Goal: Transaction & Acquisition: Obtain resource

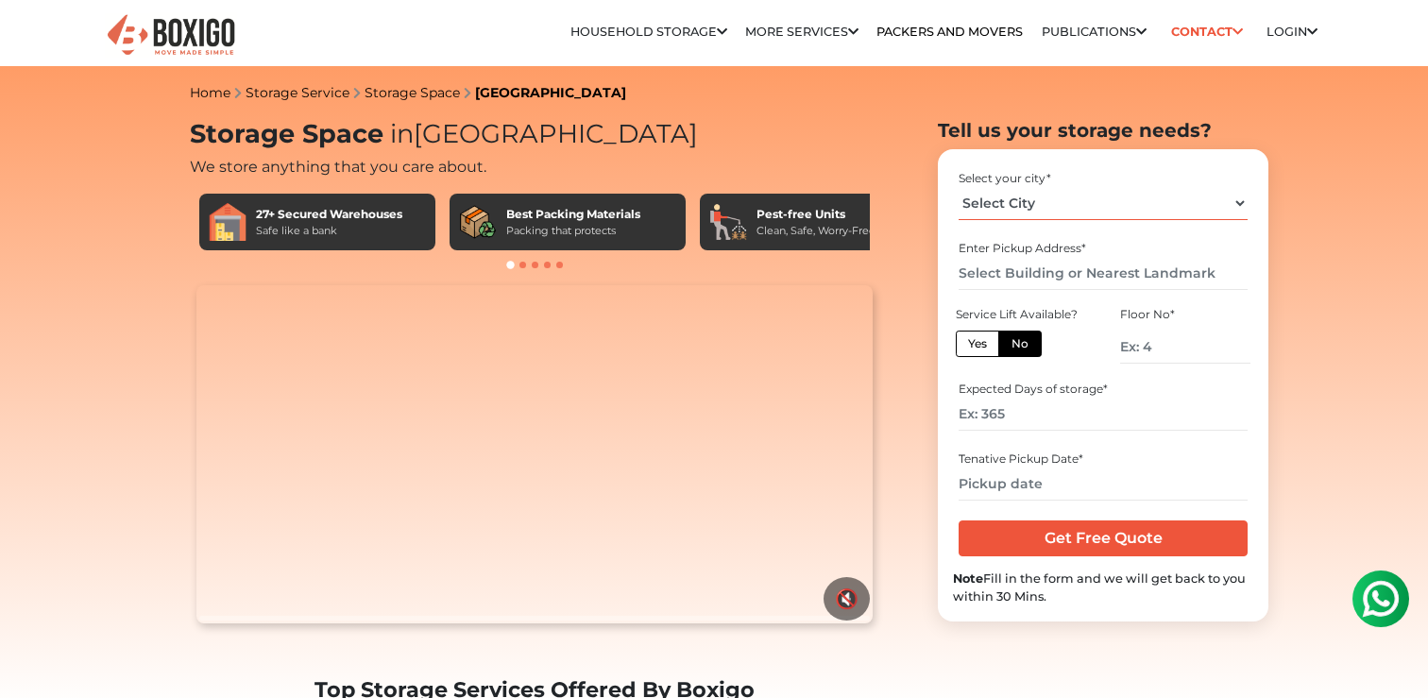
click at [1043, 201] on select "Select City [GEOGRAPHIC_DATA] [GEOGRAPHIC_DATA] [GEOGRAPHIC_DATA] [GEOGRAPHIC_D…" at bounding box center [1102, 203] width 288 height 33
select select "[GEOGRAPHIC_DATA]"
click at [958, 187] on select "Select City [GEOGRAPHIC_DATA] [GEOGRAPHIC_DATA] [GEOGRAPHIC_DATA] [GEOGRAPHIC_D…" at bounding box center [1102, 203] width 288 height 33
click at [1006, 273] on input "text" at bounding box center [1102, 273] width 288 height 33
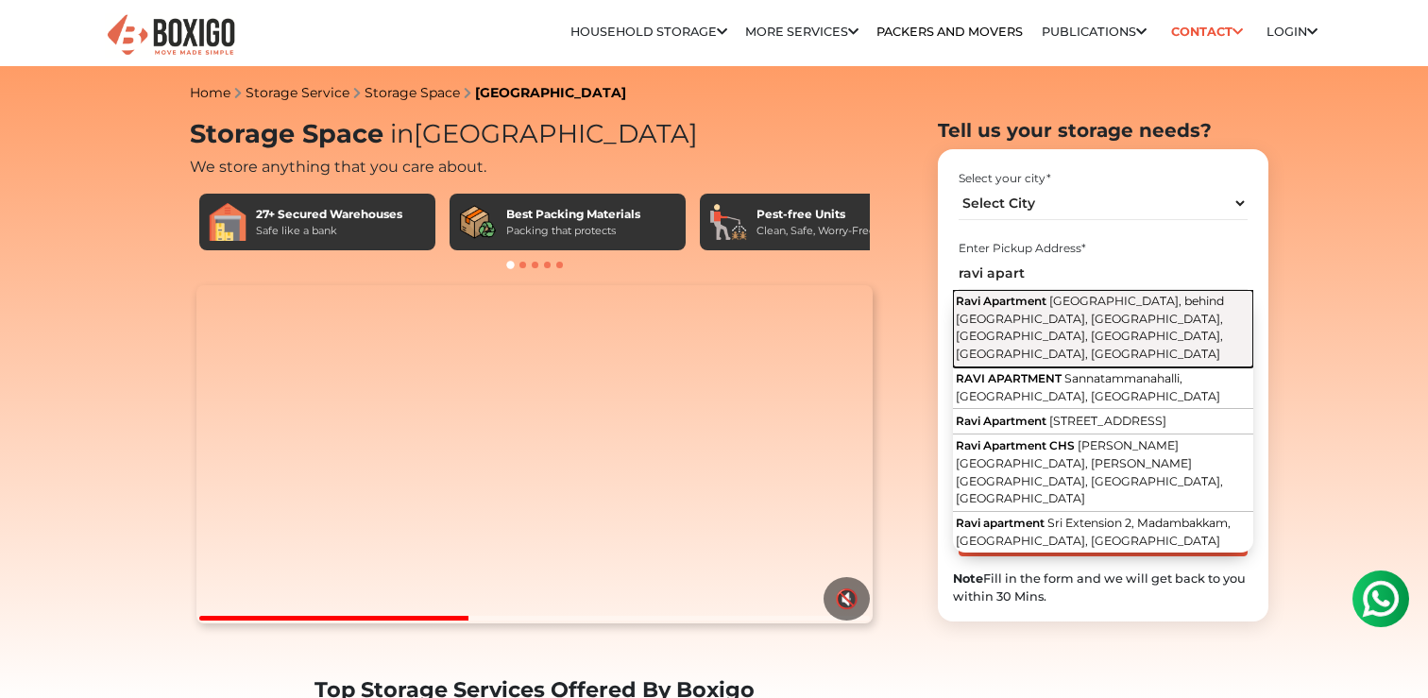
click at [1037, 329] on button "Ravi Apartment [GEOGRAPHIC_DATA], behind [GEOGRAPHIC_DATA], [GEOGRAPHIC_DATA], …" at bounding box center [1103, 328] width 300 height 77
type input "Ravi Apartment, [GEOGRAPHIC_DATA], behind [GEOGRAPHIC_DATA], [GEOGRAPHIC_DATA],…"
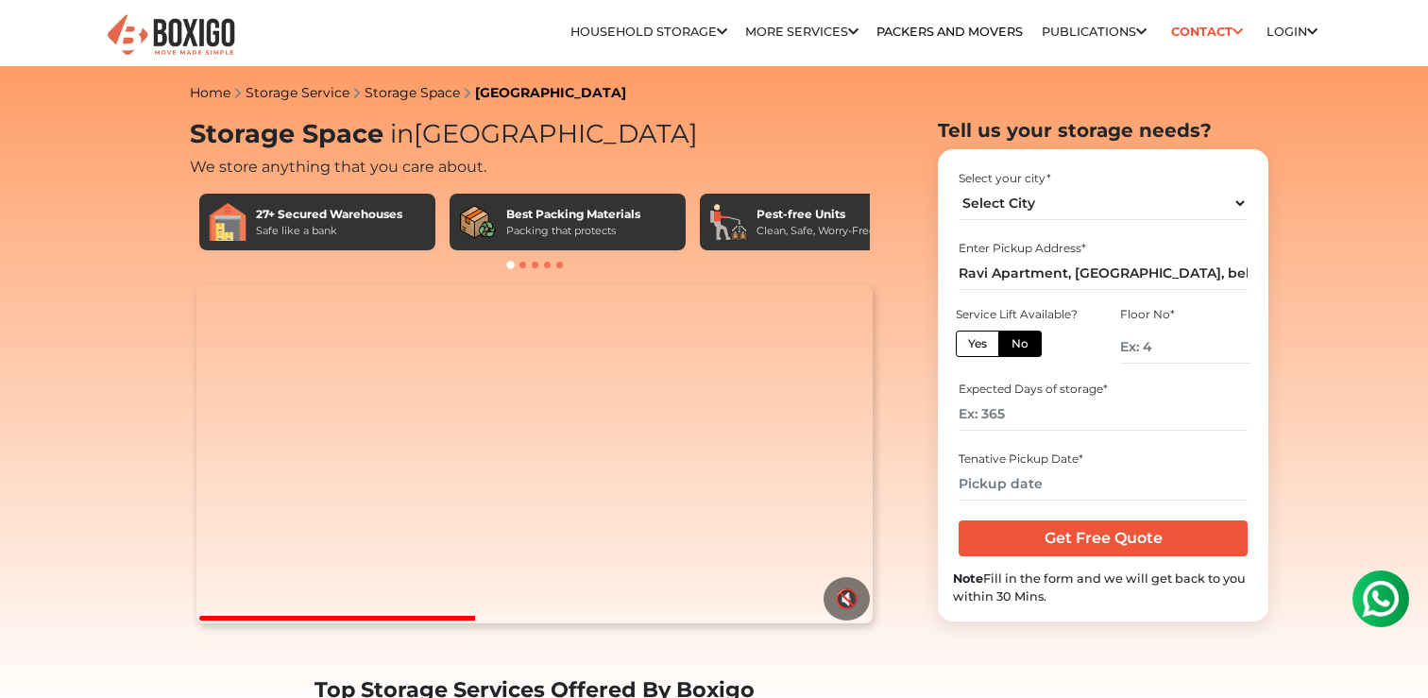
click at [980, 344] on label "Yes" at bounding box center [977, 343] width 43 height 26
click at [980, 344] on input "Yes" at bounding box center [974, 341] width 12 height 12
radio input "true"
click at [1007, 415] on input "number" at bounding box center [1102, 414] width 288 height 33
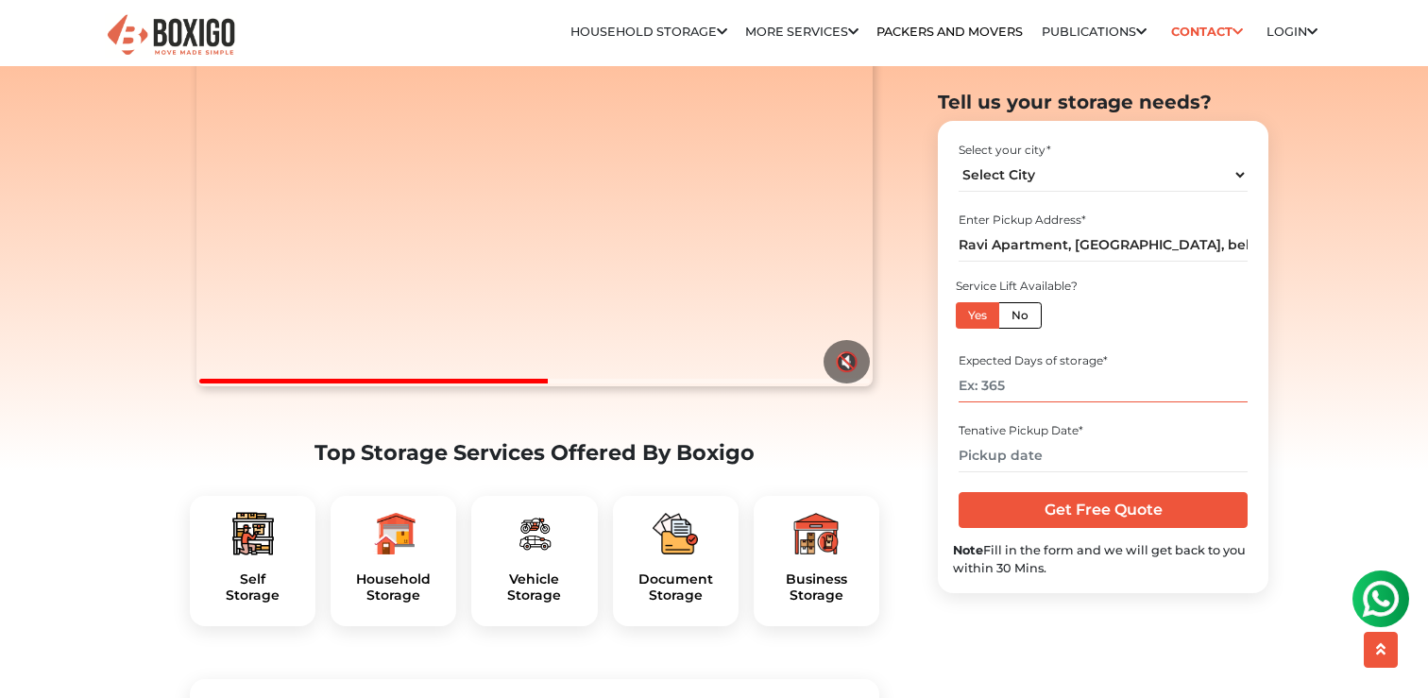
scroll to position [270, 0]
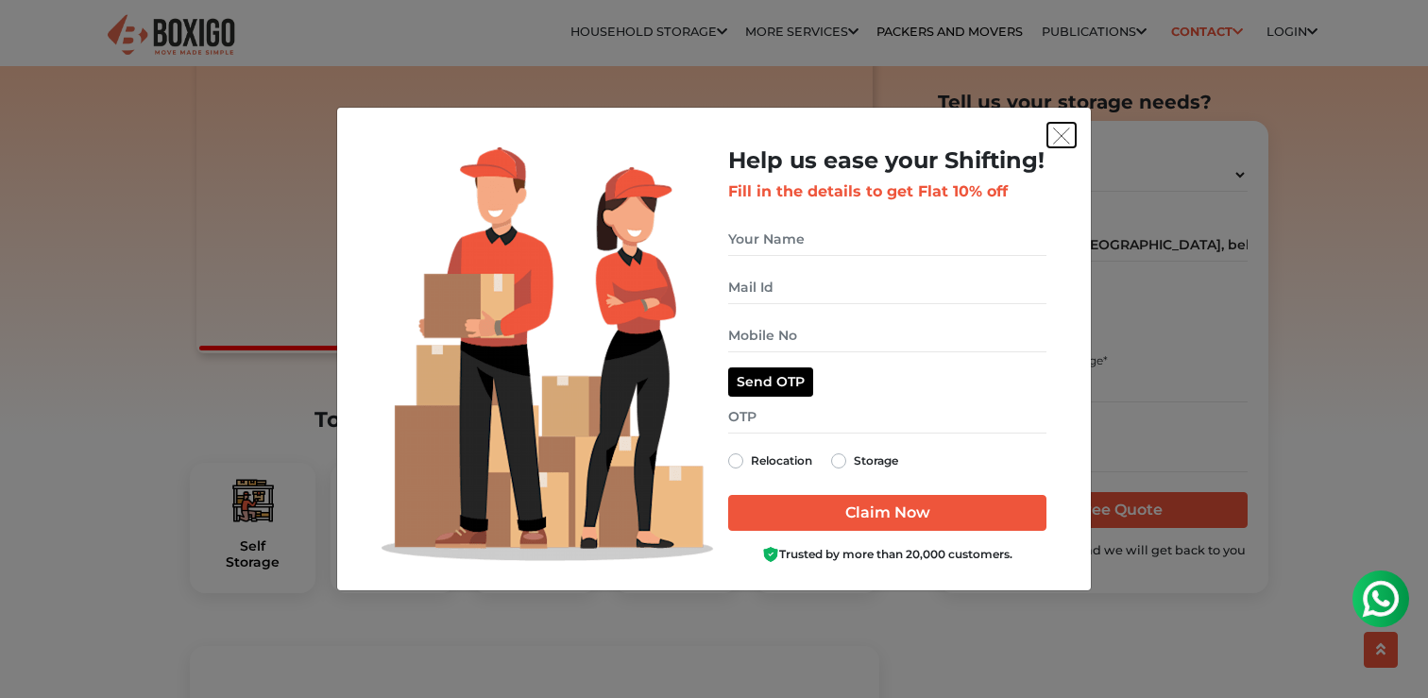
click at [1058, 143] on img "get free quote dialog" at bounding box center [1061, 135] width 17 height 17
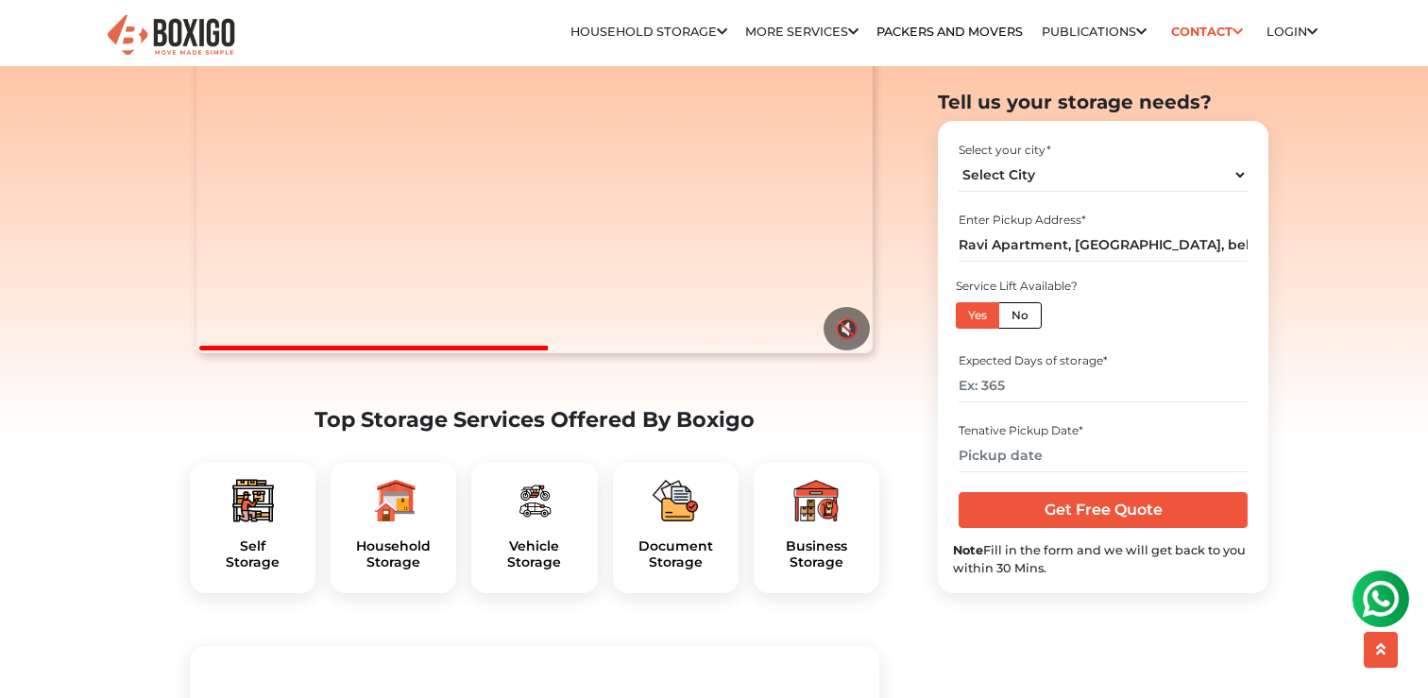
scroll to position [0, 0]
